Goal: Go to known website: Access a specific website the user already knows

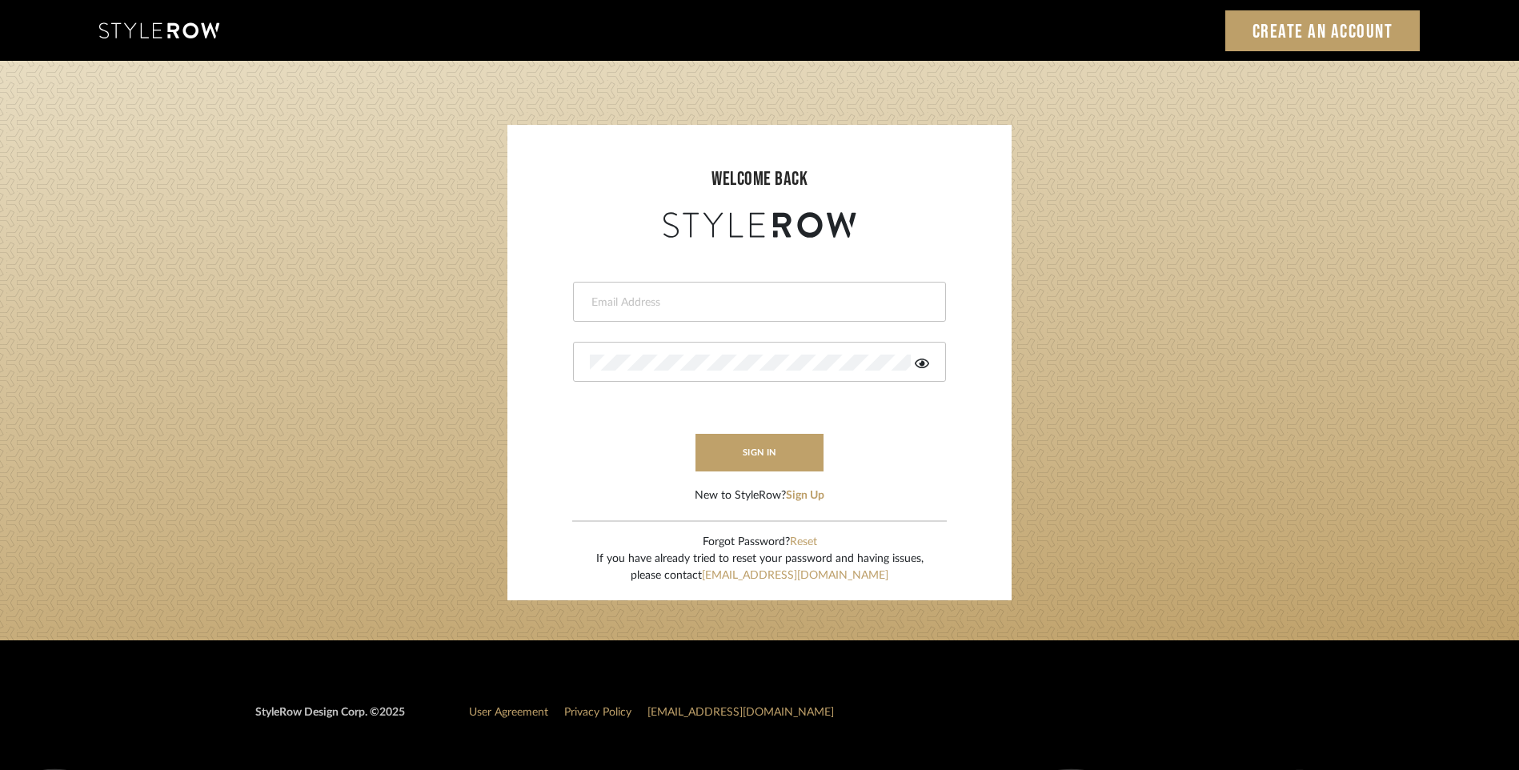
type input "[EMAIL_ADDRESS][PERSON_NAME][DOMAIN_NAME]"
click at [750, 288] on div "[EMAIL_ADDRESS][PERSON_NAME][DOMAIN_NAME]" at bounding box center [759, 302] width 373 height 40
drag, startPoint x: 899, startPoint y: 293, endPoint x: 359, endPoint y: 293, distance: 540.3
click at [359, 293] on login-page "welcome back [EMAIL_ADDRESS][PERSON_NAME][DOMAIN_NAME] sign in New to StyleRow?…" at bounding box center [759, 350] width 1519 height 579
drag, startPoint x: 359, startPoint y: 293, endPoint x: 232, endPoint y: 207, distance: 153.2
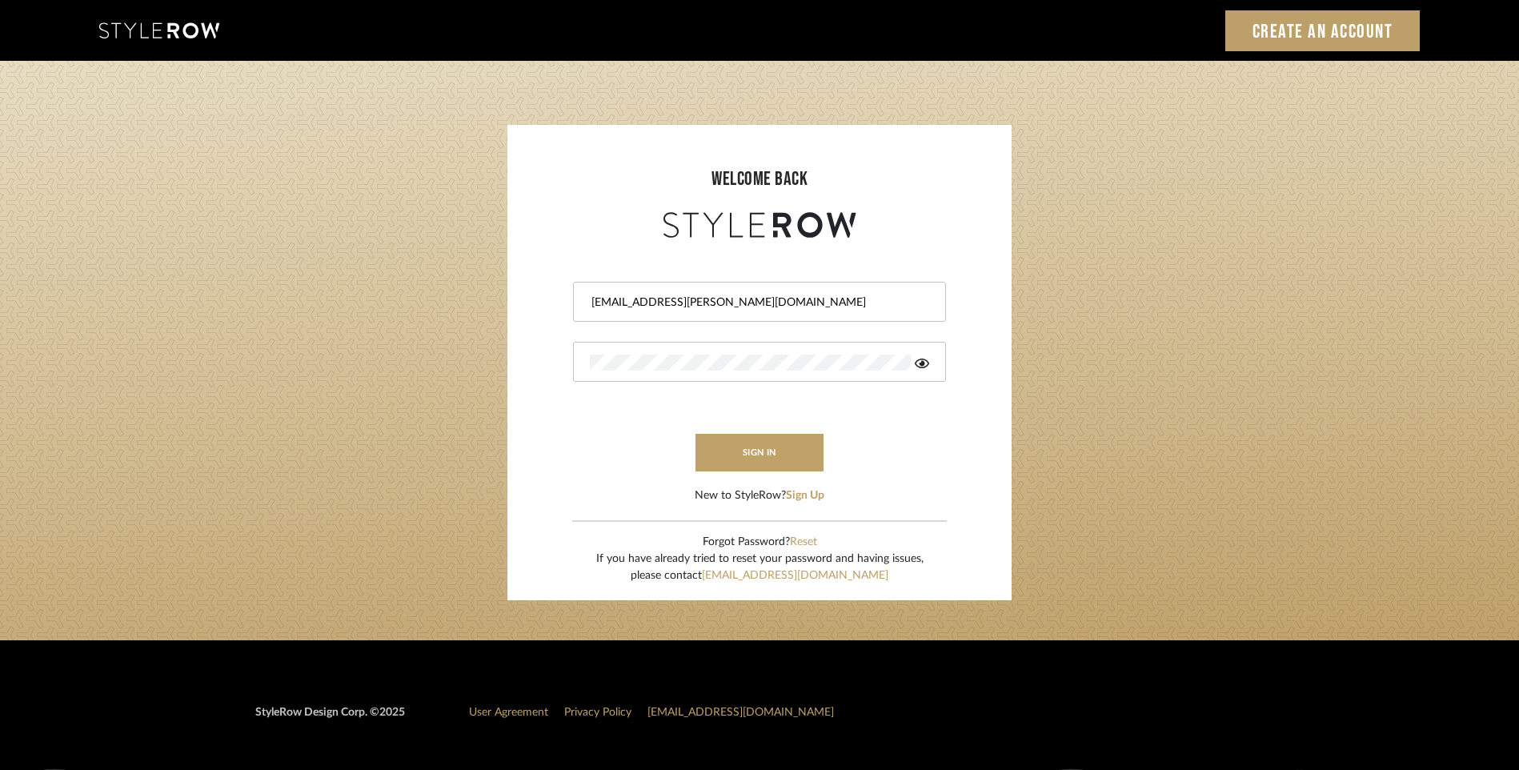
click at [263, 235] on login-page "welcome back [EMAIL_ADDRESS][PERSON_NAME][DOMAIN_NAME] sign in New to StyleRow?…" at bounding box center [759, 350] width 1519 height 579
